Goal: Task Accomplishment & Management: Manage account settings

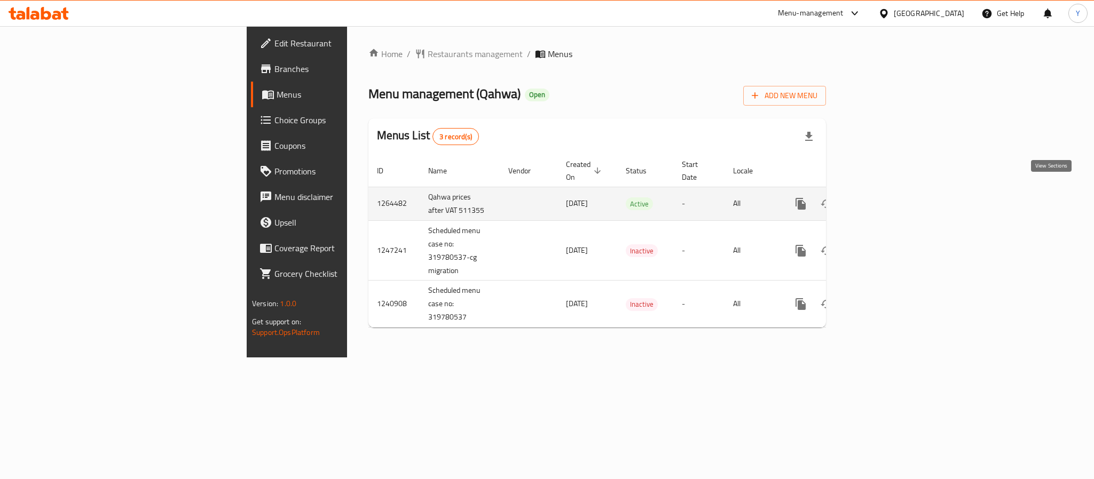
click at [890, 193] on link "enhanced table" at bounding box center [878, 204] width 26 height 26
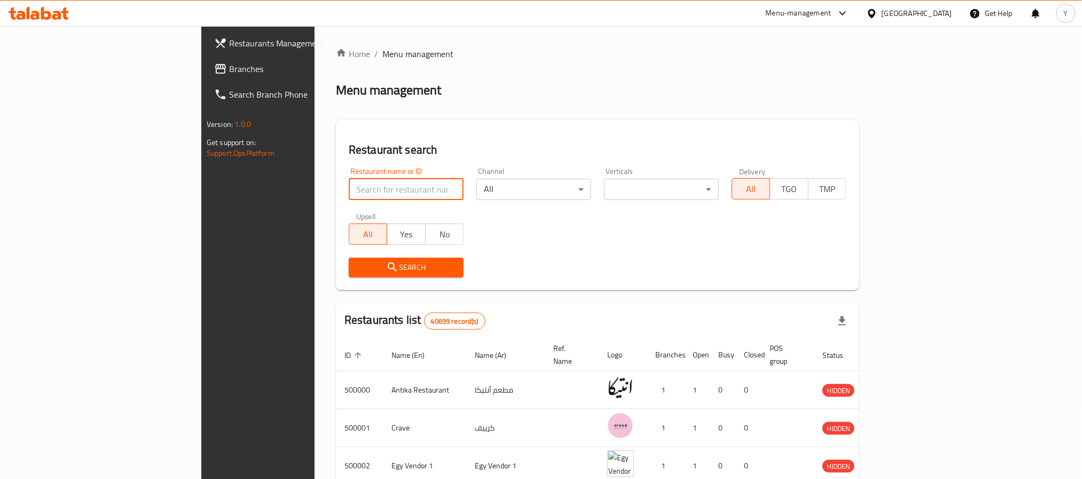
click at [349, 180] on input "search" at bounding box center [406, 189] width 115 height 21
paste input "511355"
type input "511355"
click button "Search" at bounding box center [406, 268] width 115 height 20
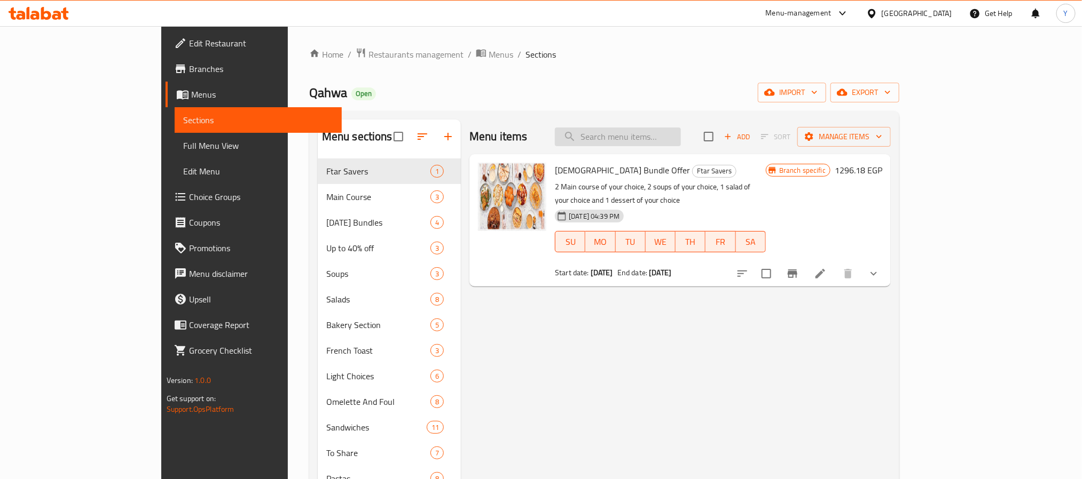
click at [633, 143] on input "search" at bounding box center [618, 137] width 126 height 19
paste input "Qahwa Pita Pocket"
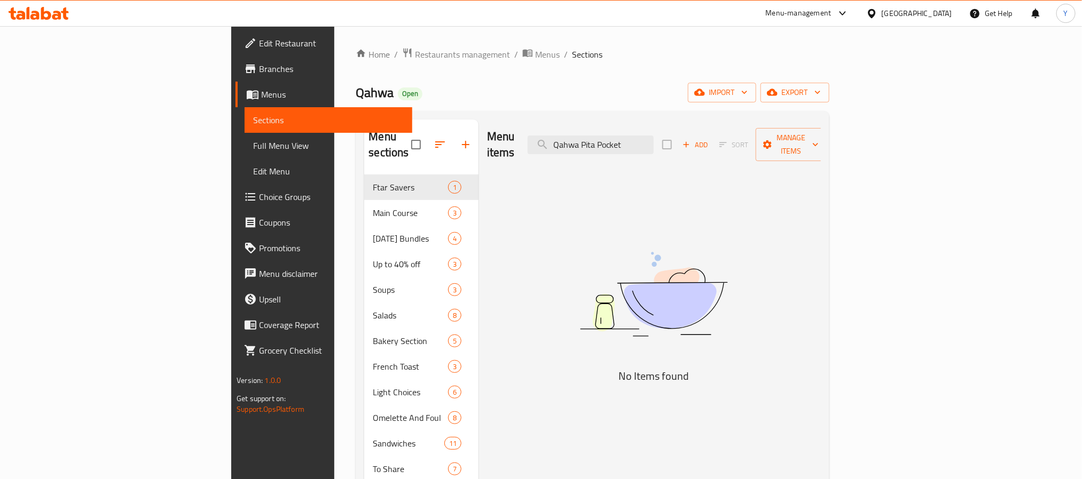
click at [660, 127] on div "Menu items Qahwa Pita Pocket Add Sort Manage items" at bounding box center [654, 145] width 334 height 51
click at [653, 136] on input "Qahwa Pita Pocket" at bounding box center [590, 145] width 126 height 19
paste input "[PERSON_NAME]"
click at [653, 144] on input "[PERSON_NAME]" at bounding box center [590, 145] width 126 height 19
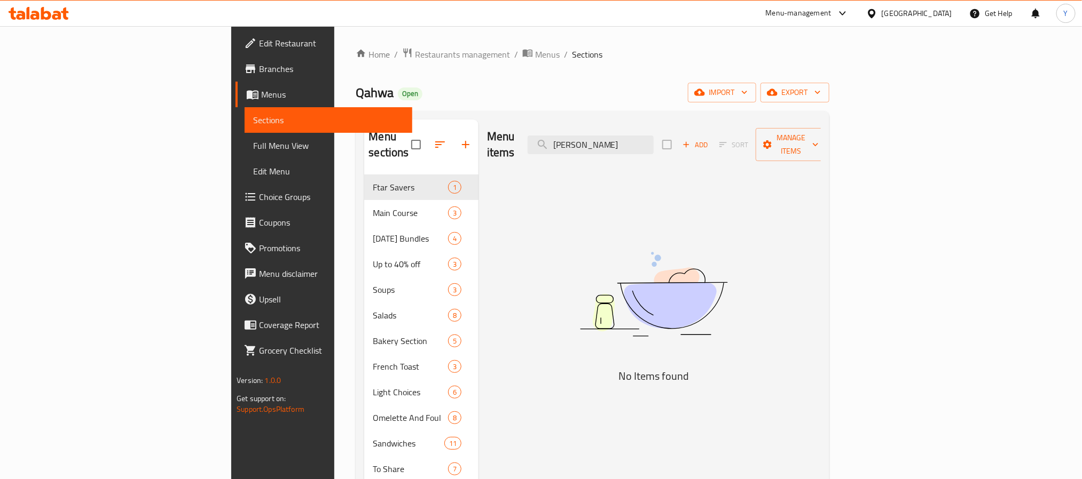
paste input "Turkish Benedict"
click at [653, 137] on input "Turkish Benedict" at bounding box center [590, 145] width 126 height 19
type input "[PERSON_NAME]"
click at [653, 136] on input "[PERSON_NAME]" at bounding box center [590, 145] width 126 height 19
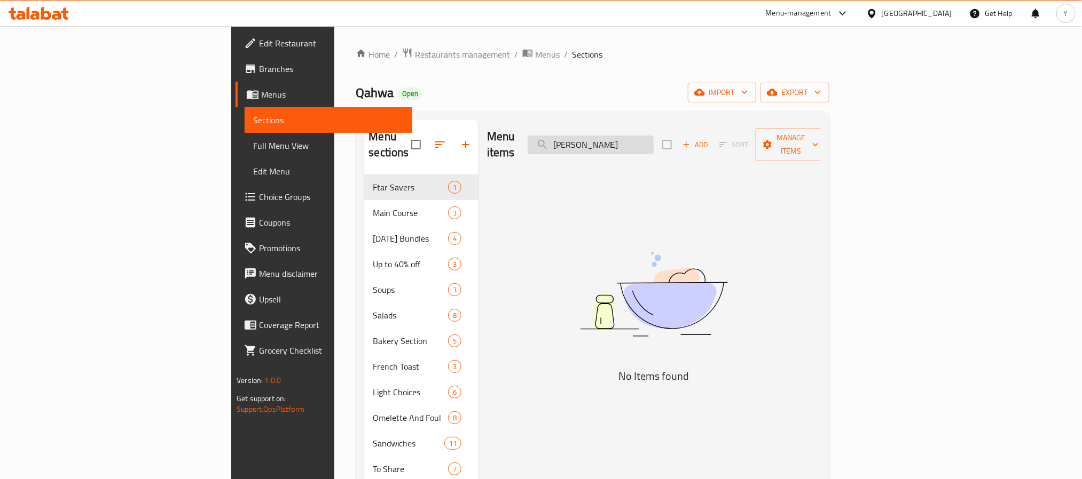
click at [653, 136] on input "[PERSON_NAME]" at bounding box center [590, 145] width 126 height 19
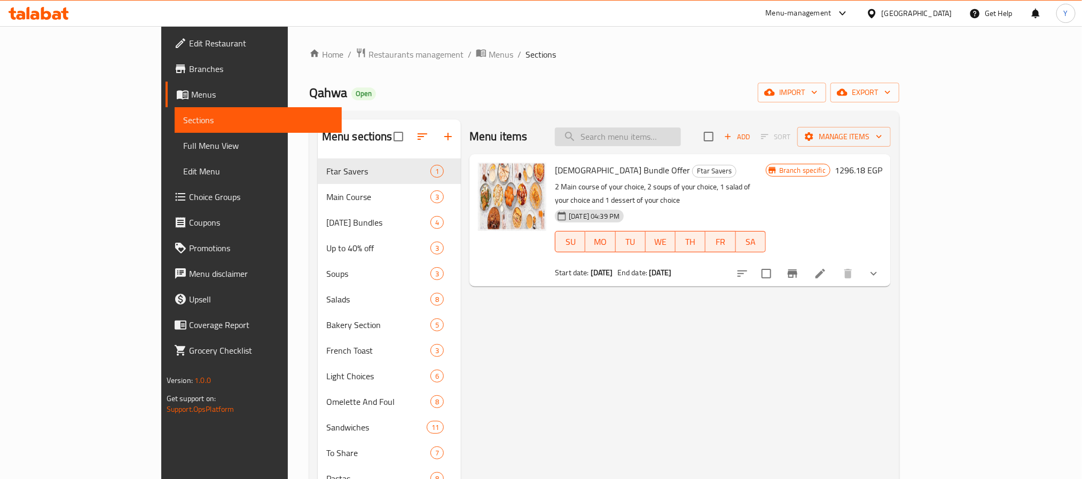
click at [664, 132] on input "search" at bounding box center [618, 137] width 126 height 19
paste input "Sojok Quesadilla Roll"
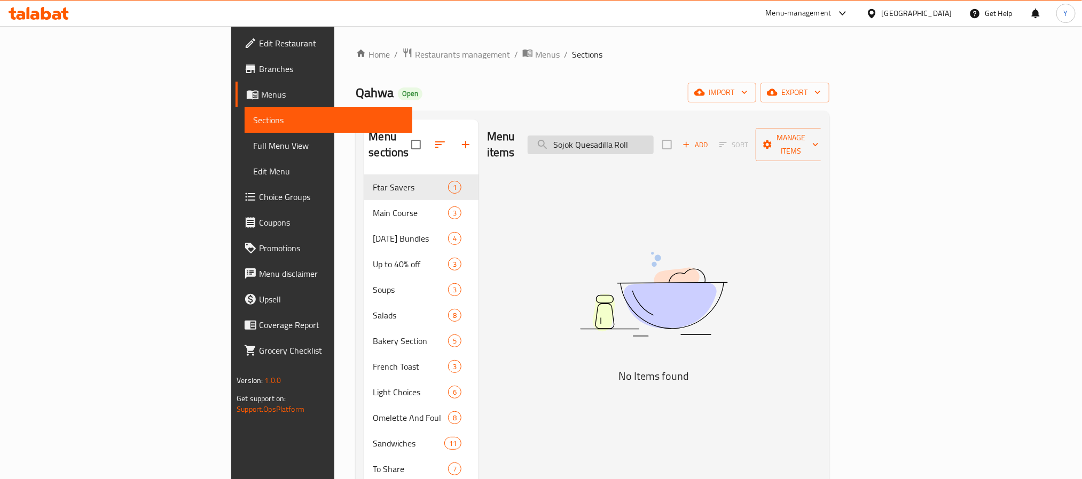
click at [653, 140] on input "Sojok Quesadilla Roll" at bounding box center [590, 145] width 126 height 19
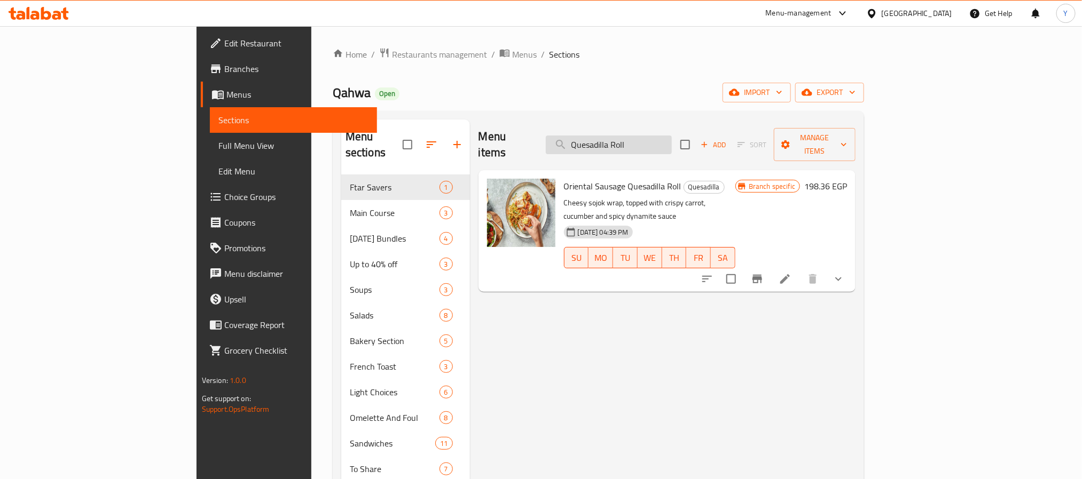
paste input "Chicken Coriander Sandwich"
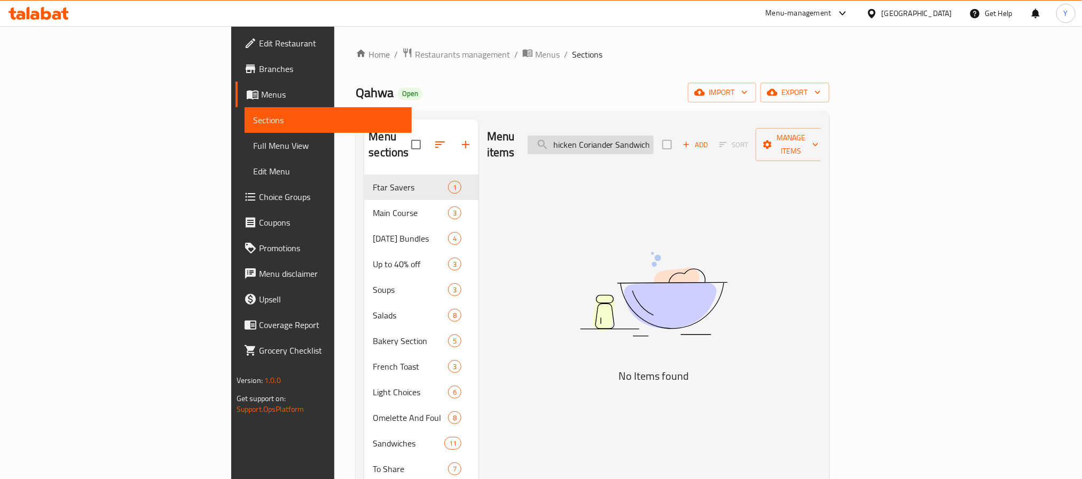
click at [648, 136] on input "Chicken Coriander Sandwich" at bounding box center [590, 145] width 126 height 19
click at [651, 136] on input "Chicken Coriander Sandwich" at bounding box center [590, 145] width 126 height 19
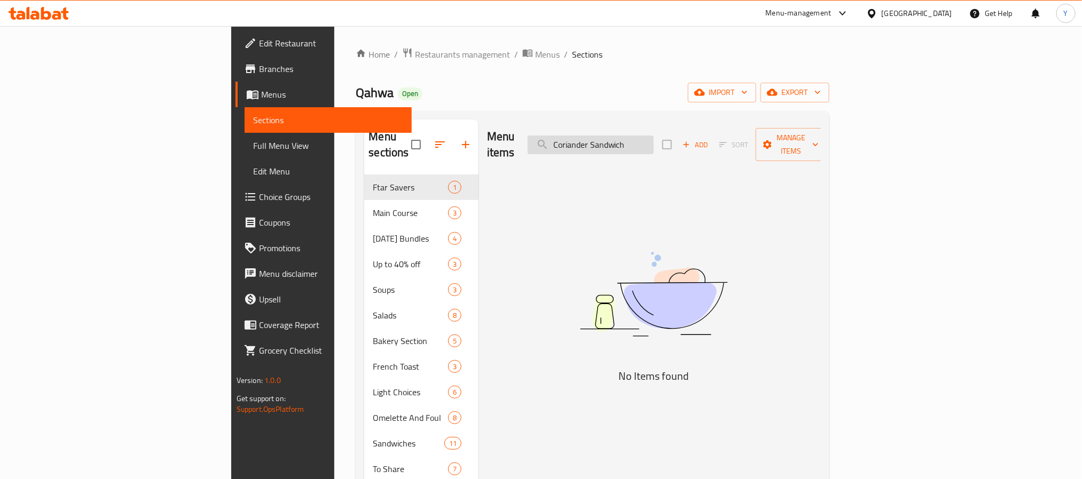
click at [653, 137] on input "Coriander Sandwich" at bounding box center [590, 145] width 126 height 19
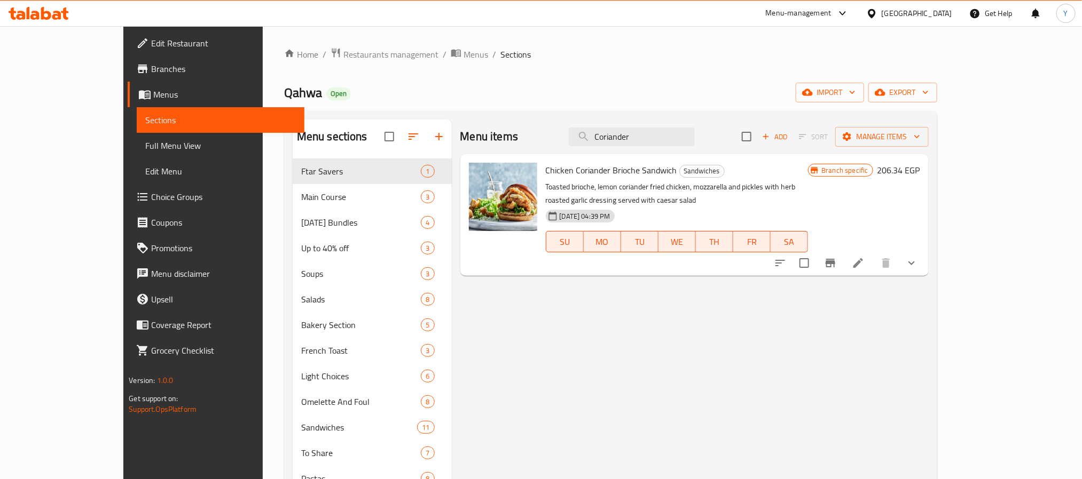
click at [546, 169] on span "Chicken Coriander Brioche Sandwich" at bounding box center [611, 170] width 131 height 16
drag, startPoint x: 531, startPoint y: 169, endPoint x: 642, endPoint y: 174, distance: 111.7
click at [642, 174] on span "Chicken Coriander Brioche Sandwich" at bounding box center [611, 170] width 131 height 16
drag, startPoint x: 705, startPoint y: 157, endPoint x: 708, endPoint y: 143, distance: 14.2
click at [705, 156] on div "Chicken Coriander Brioche Sandwich Sandwiches Toasted brioche, lemon coriander …" at bounding box center [694, 215] width 468 height 122
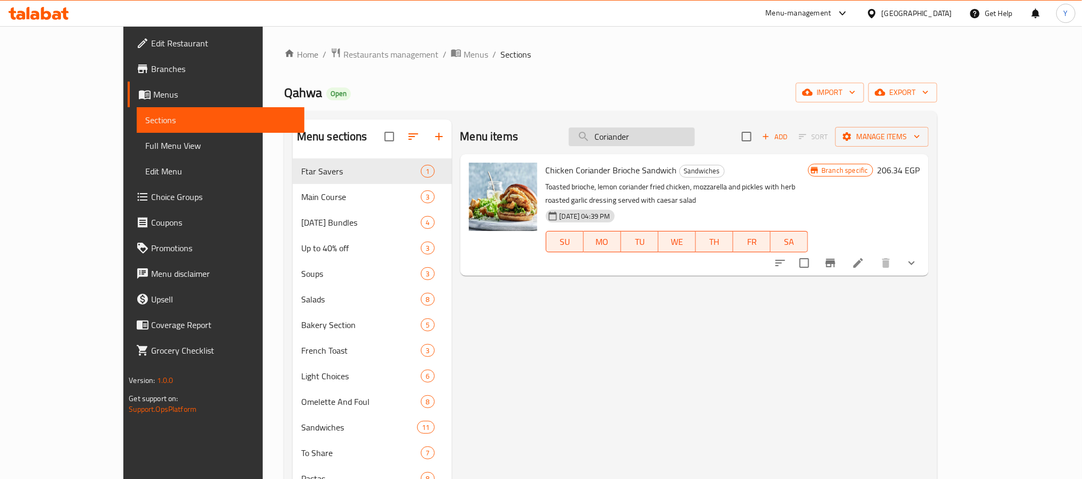
click at [695, 143] on input "Coriander" at bounding box center [632, 137] width 126 height 19
paste input "Beef Pull-Apart"
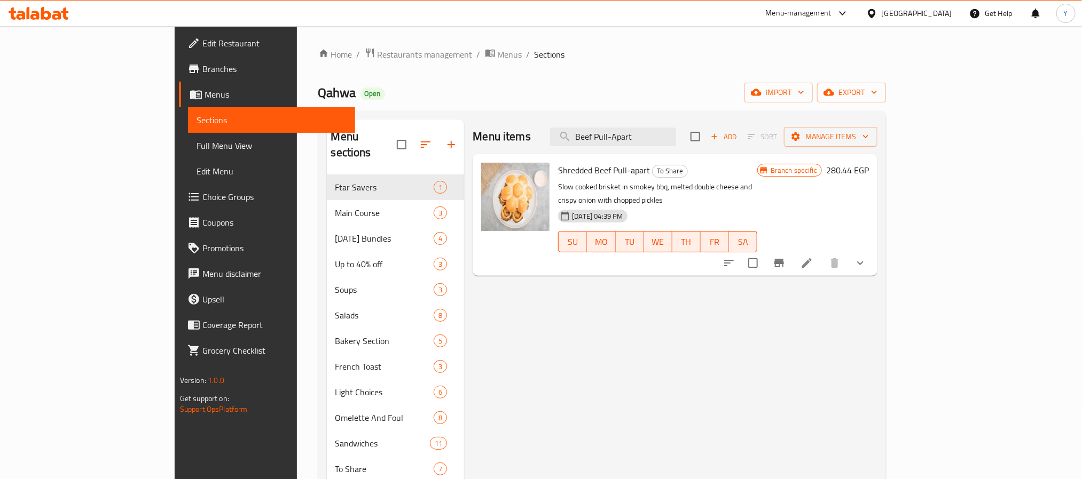
click at [684, 154] on div "Menu items Beef Pull-Apart Add Sort Manage items" at bounding box center [674, 137] width 405 height 35
click at [676, 133] on input "Beef Pull-Apart" at bounding box center [613, 137] width 126 height 19
paste input "Khachapuri S & B"
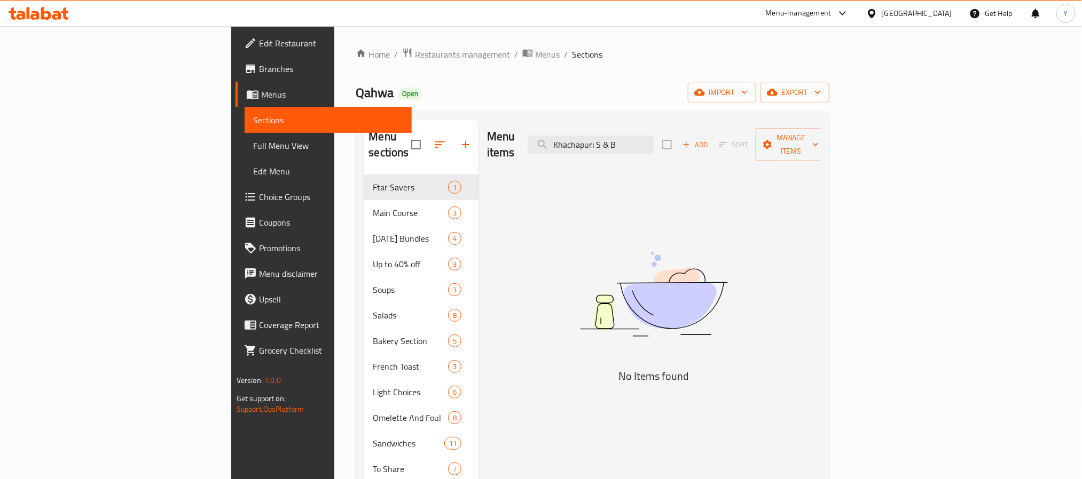
drag, startPoint x: 684, startPoint y: 141, endPoint x: 818, endPoint y: 138, distance: 134.0
click at [818, 138] on div "Menu items Khachapuri S & B Add Sort Manage items" at bounding box center [654, 145] width 334 height 51
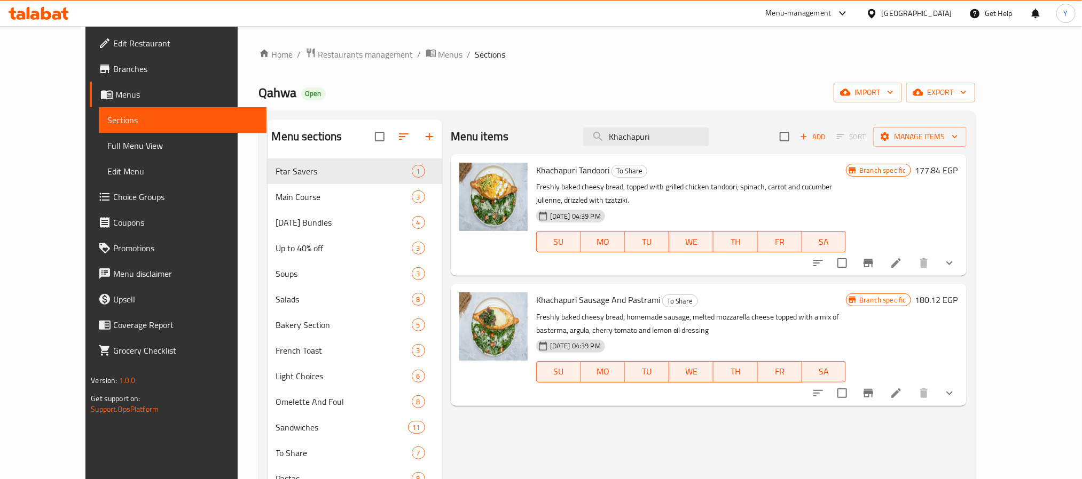
click at [718, 153] on div "Menu items Khachapuri Add Sort Manage items" at bounding box center [709, 137] width 516 height 35
click at [721, 125] on div "Menu items Khachapuri Add Sort Manage items" at bounding box center [709, 137] width 516 height 35
click at [709, 139] on input "Khachapuri" at bounding box center [646, 137] width 126 height 19
paste input "Butter And Honey French Toast"
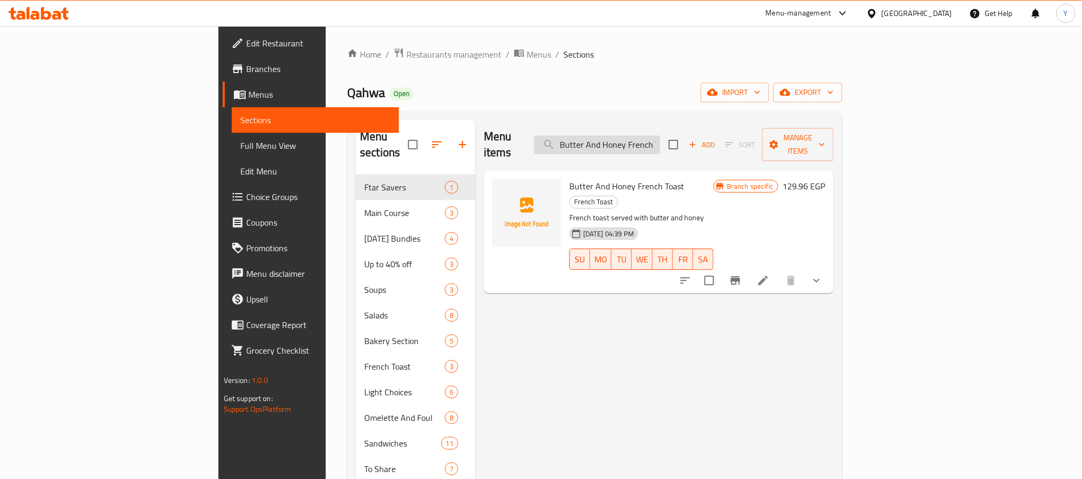
click at [660, 137] on input "Butter And Honey French Toast" at bounding box center [597, 145] width 126 height 19
click at [675, 123] on div "Menu items Butter And Honey French Toast Add Sort Manage items" at bounding box center [659, 145] width 350 height 51
click at [660, 136] on input "Butter And Honey French Toast" at bounding box center [597, 145] width 126 height 19
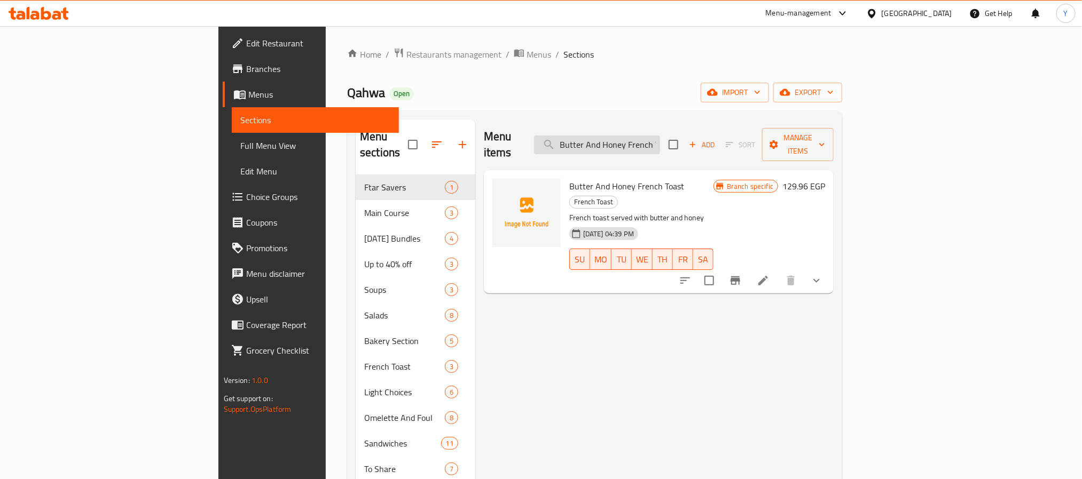
paste input "Nutella FT"
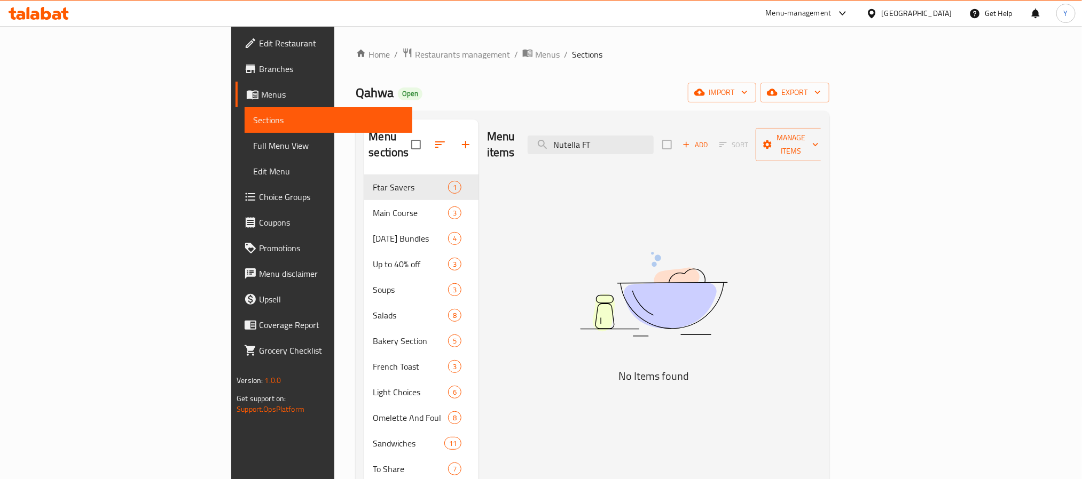
type input "Nutella FT"
